Goal: Complete application form

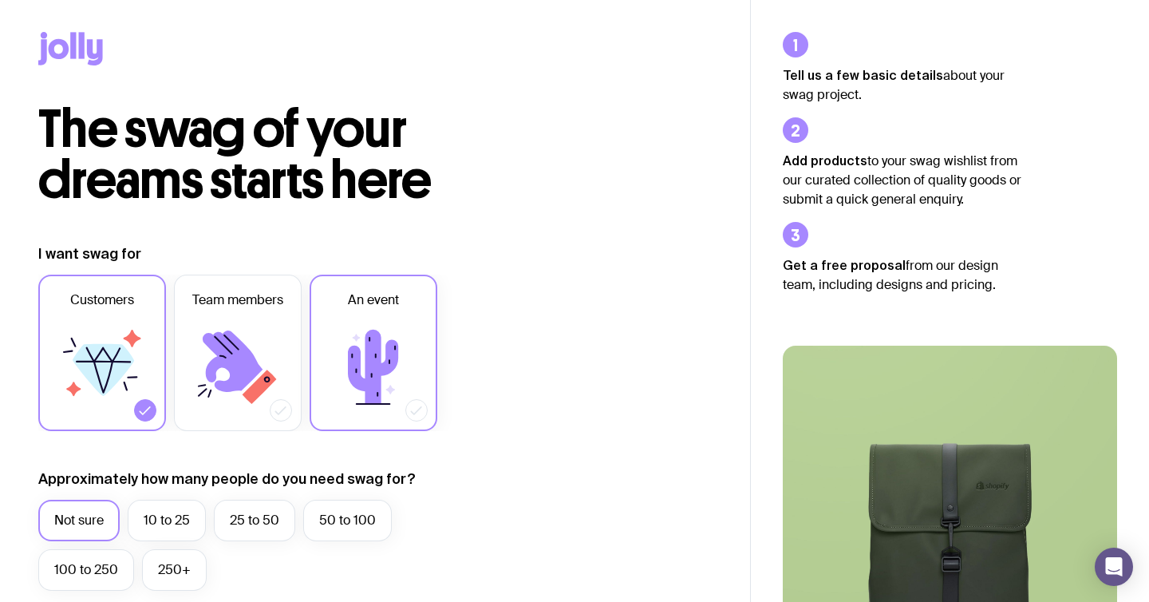
click at [377, 349] on icon at bounding box center [373, 367] width 50 height 74
click at [0, 0] on input "An event" at bounding box center [0, 0] width 0 height 0
click at [132, 395] on icon at bounding box center [102, 367] width 96 height 96
click at [0, 0] on input "Customers" at bounding box center [0, 0] width 0 height 0
click at [75, 575] on label "100 to 250" at bounding box center [86, 569] width 96 height 41
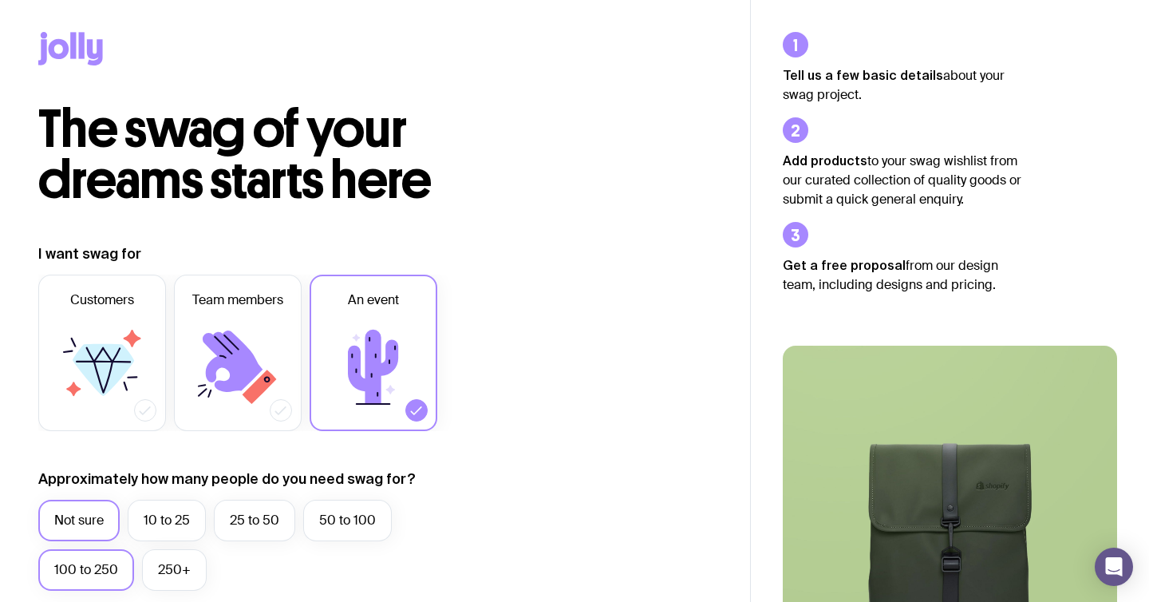
click at [0, 0] on input "100 to 250" at bounding box center [0, 0] width 0 height 0
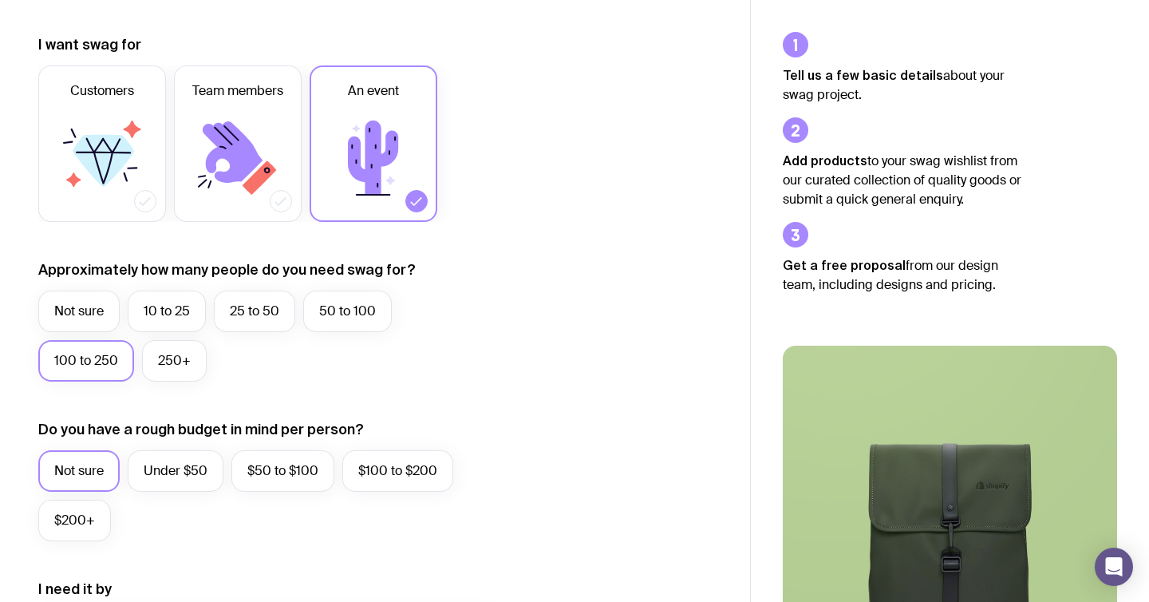
scroll to position [212, 0]
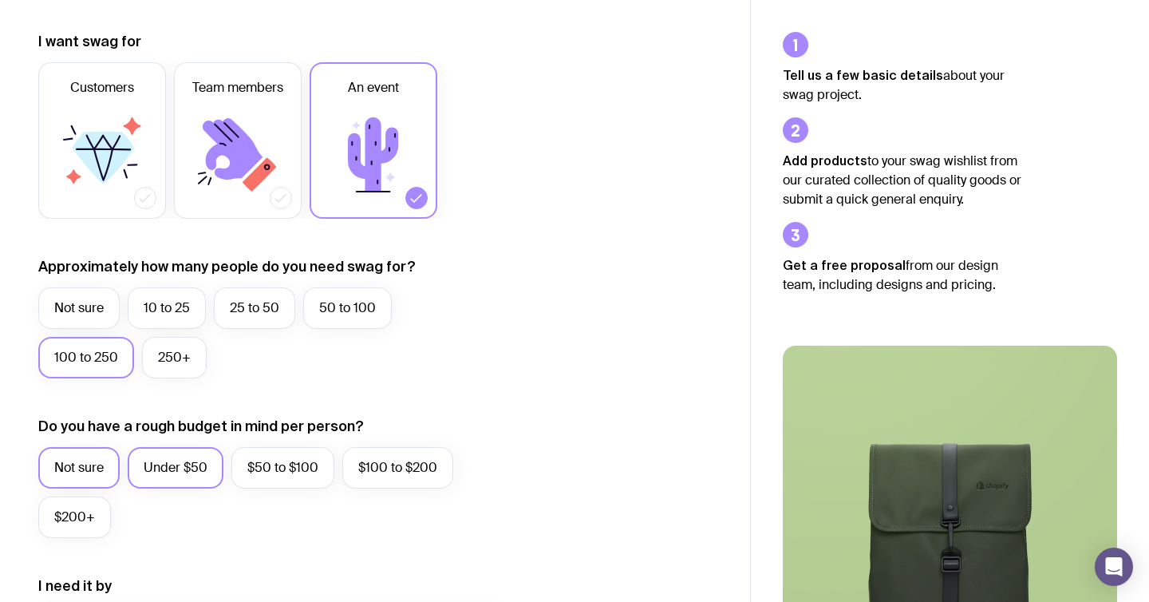
click at [191, 458] on label "Under $50" at bounding box center [176, 467] width 96 height 41
click at [0, 0] on input "Under $50" at bounding box center [0, 0] width 0 height 0
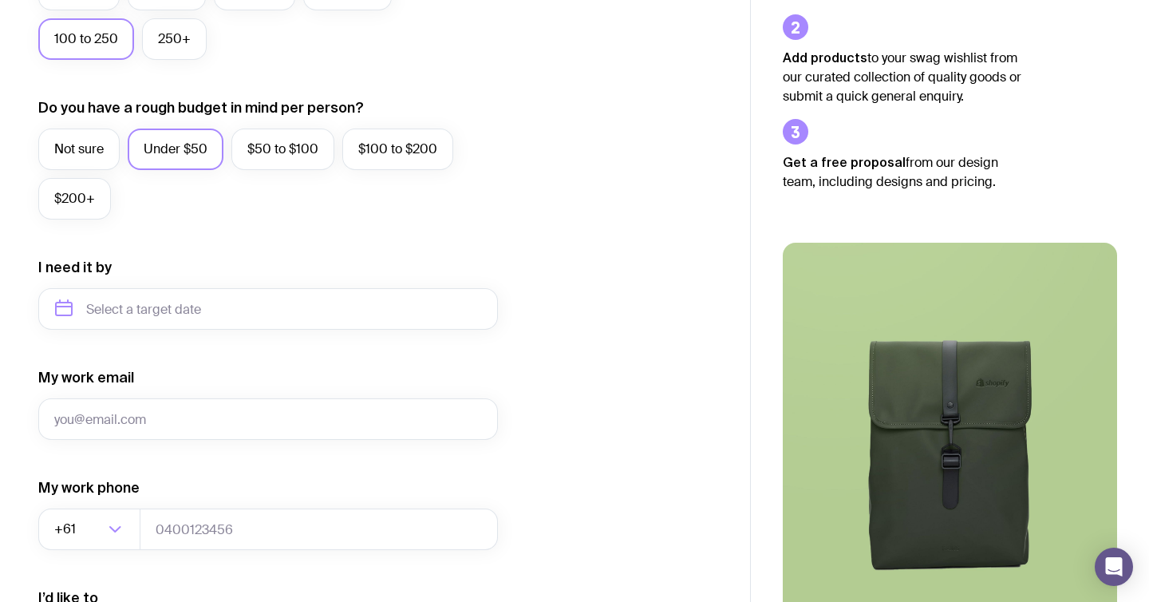
scroll to position [532, 0]
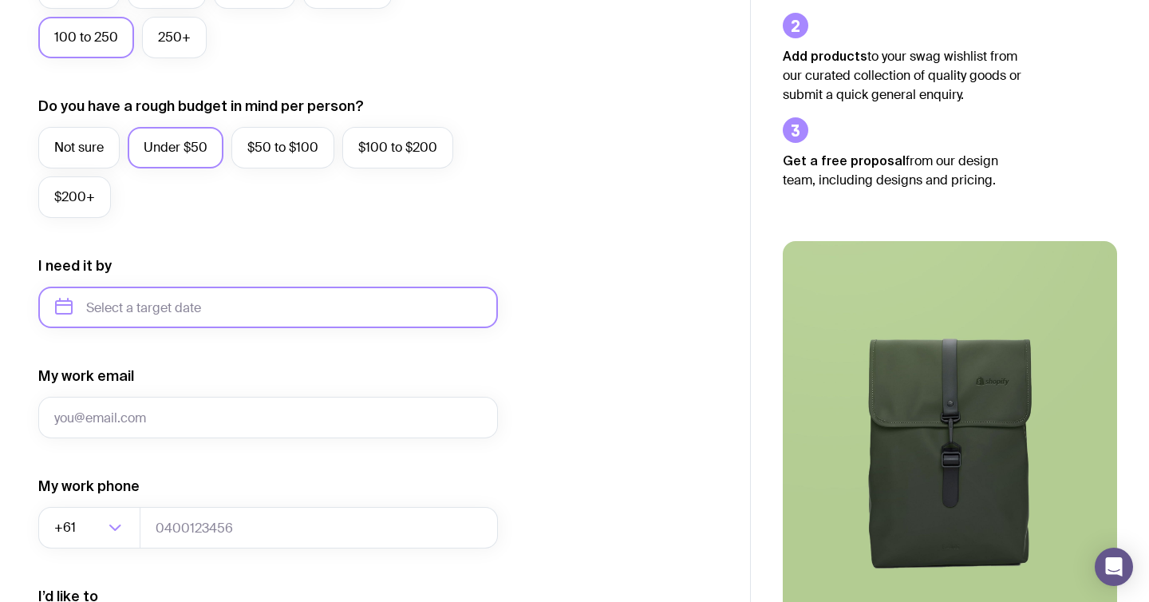
click at [363, 321] on input "text" at bounding box center [268, 306] width 460 height 41
click at [136, 499] on button "Nov" at bounding box center [140, 503] width 58 height 32
type input "[DATE]"
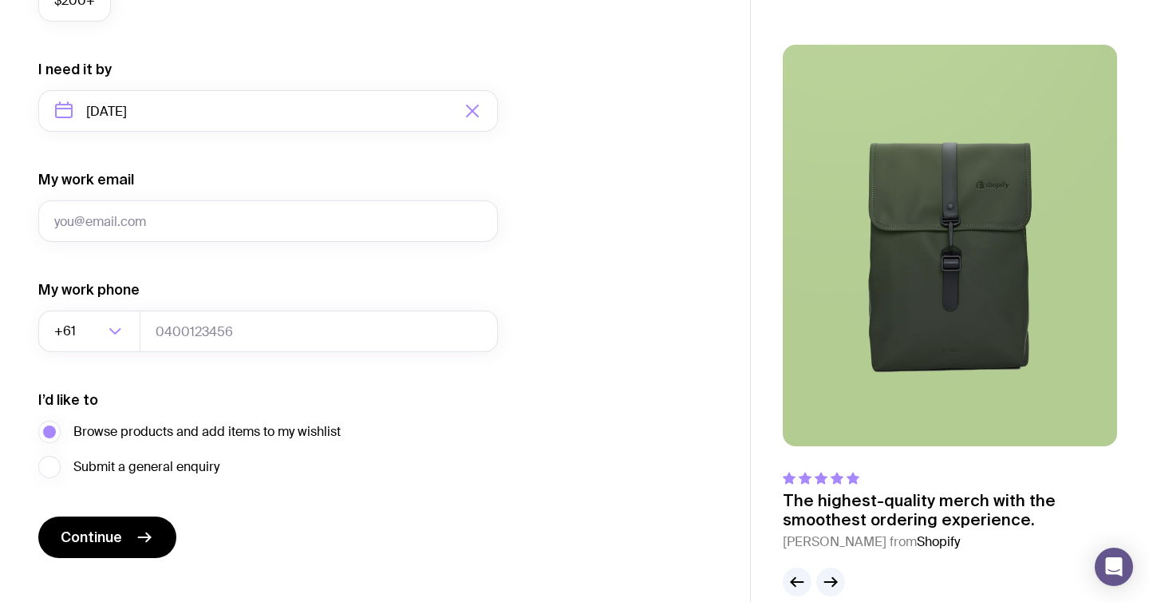
scroll to position [734, 0]
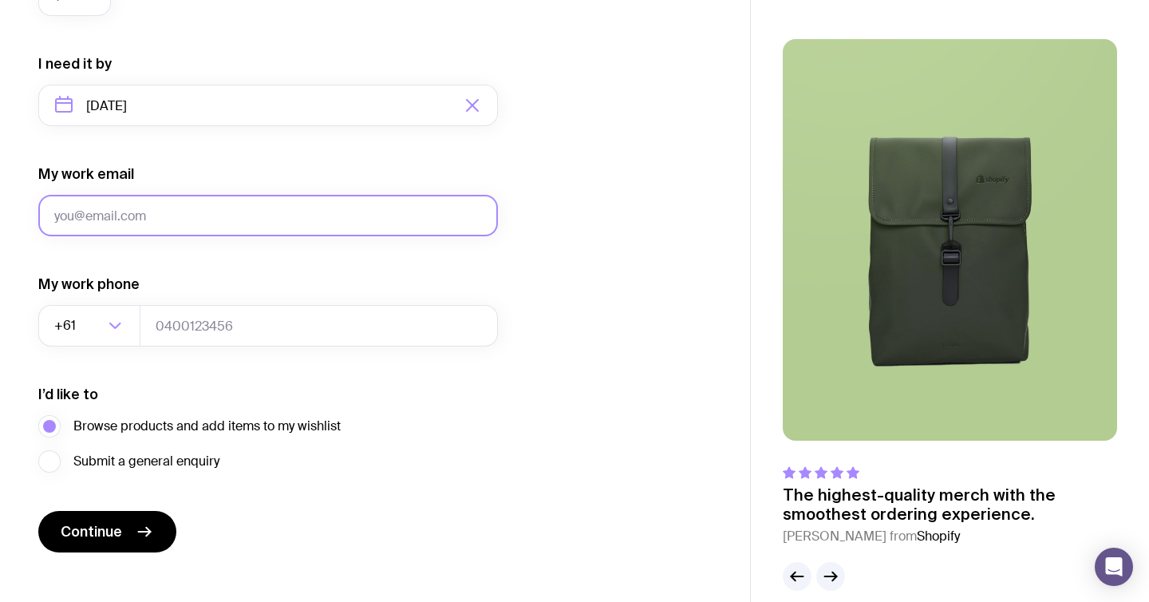
click at [249, 221] on input "My work email" at bounding box center [268, 215] width 460 height 41
type input "[PERSON_NAME][EMAIL_ADDRESS][DOMAIN_NAME]"
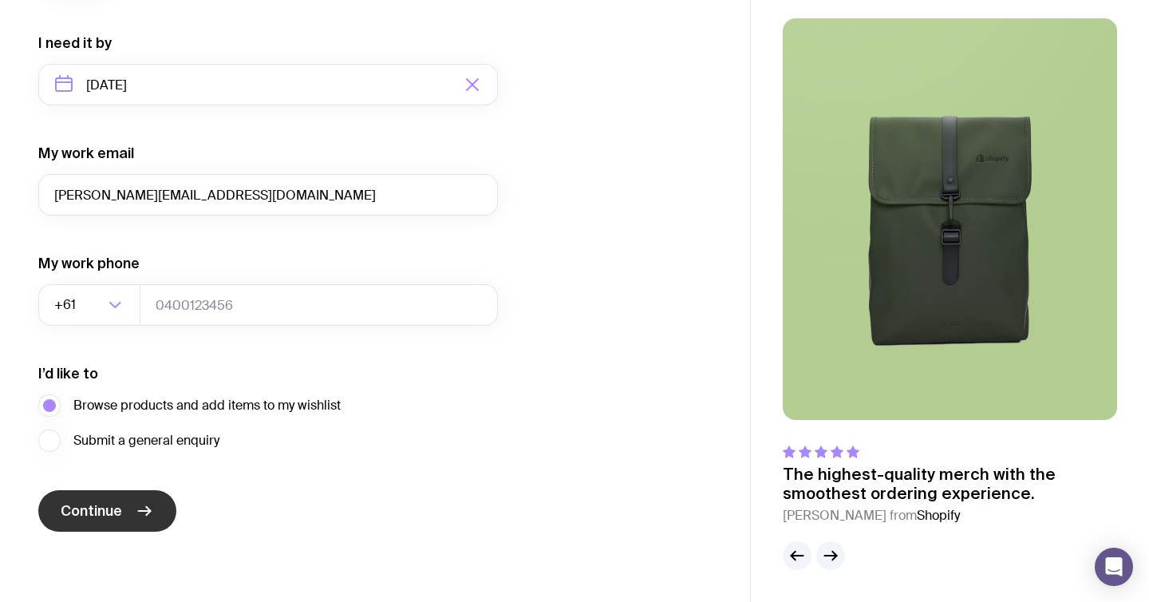
click at [119, 511] on span "Continue" at bounding box center [91, 510] width 61 height 19
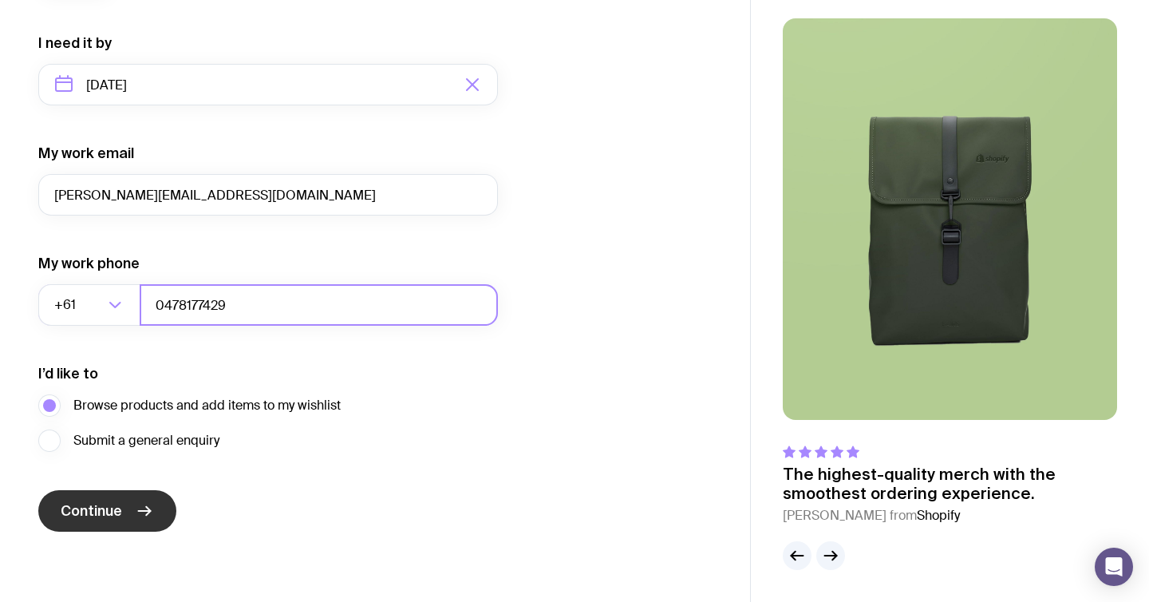
type input "0478177429"
click at [99, 517] on span "Continue" at bounding box center [91, 510] width 61 height 19
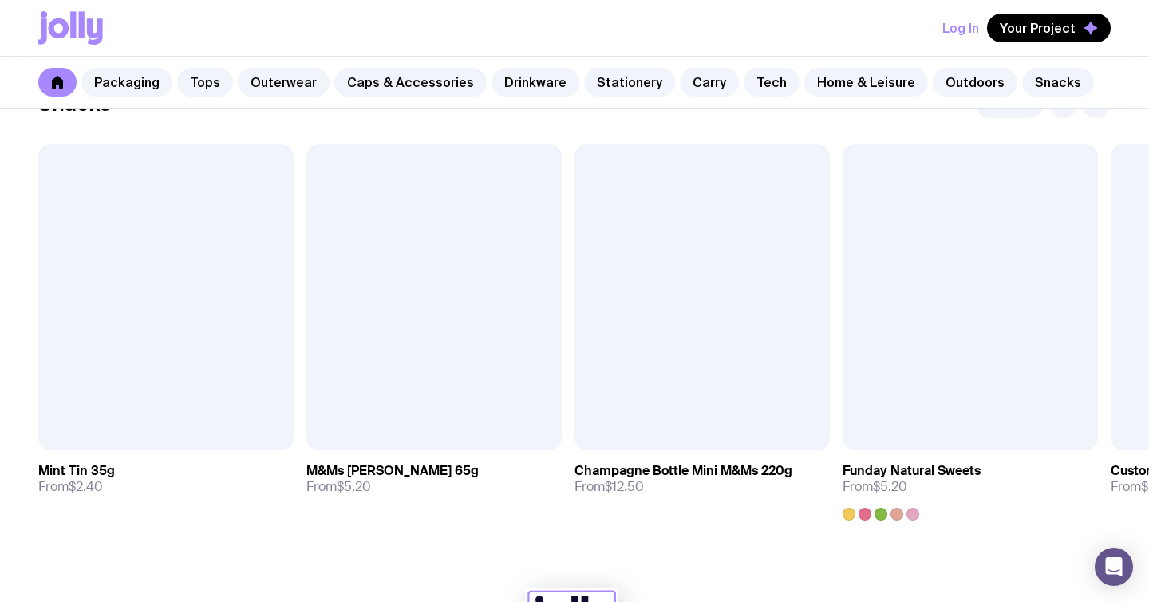
scroll to position [5468, 0]
